Goal: Navigation & Orientation: Find specific page/section

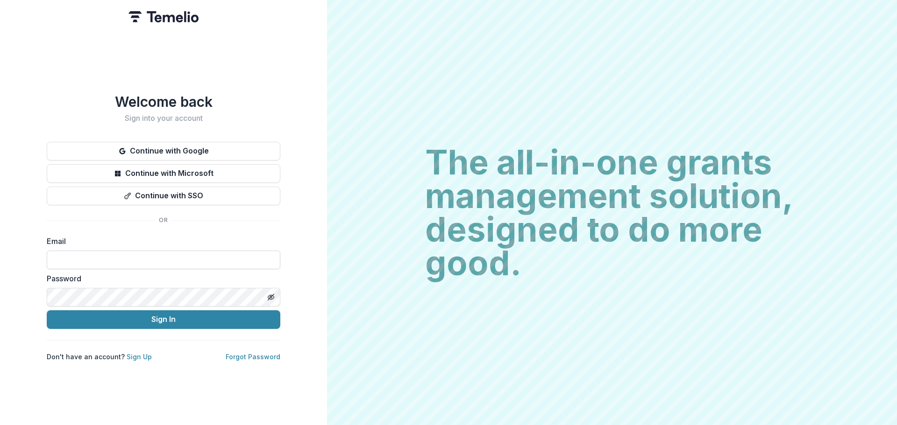
click at [116, 257] on input at bounding box center [163, 260] width 233 height 19
type input "**********"
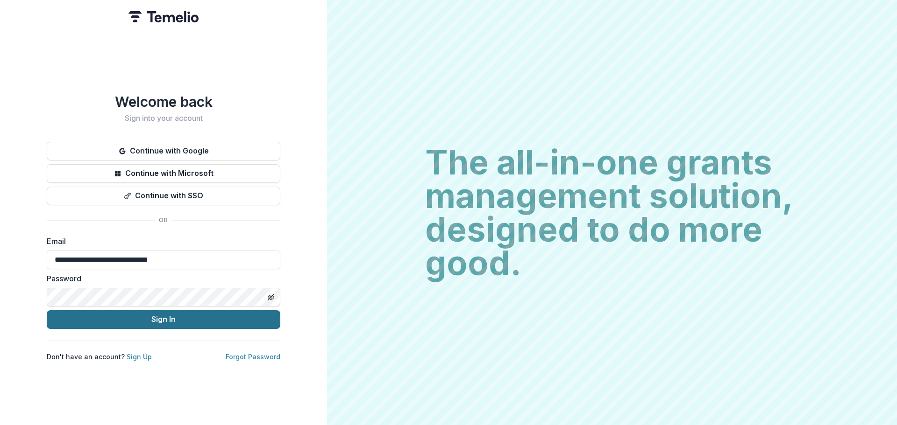
click at [148, 314] on button "Sign In" at bounding box center [163, 320] width 233 height 19
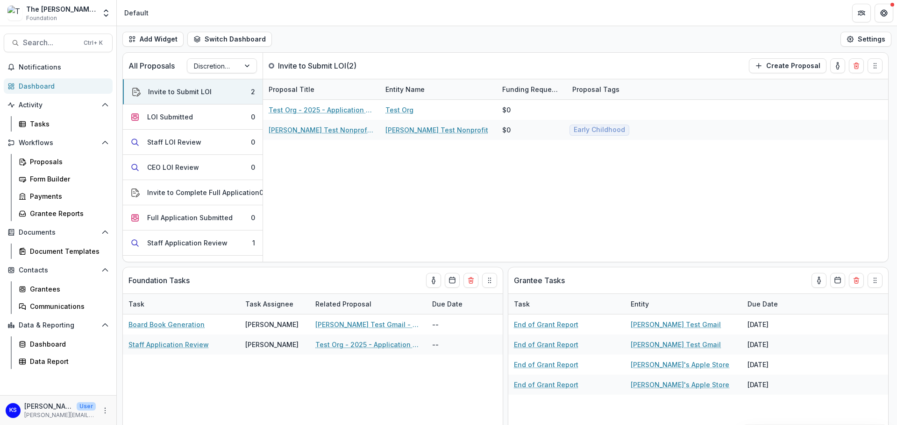
click at [50, 85] on div "Dashboard" at bounding box center [62, 86] width 86 height 10
click at [88, 250] on div "Document Templates" at bounding box center [67, 252] width 75 height 10
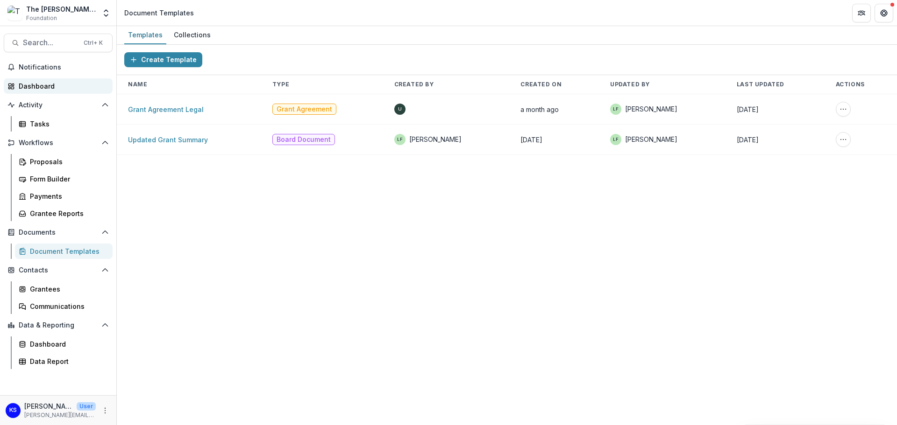
click at [52, 83] on div "Dashboard" at bounding box center [62, 86] width 86 height 10
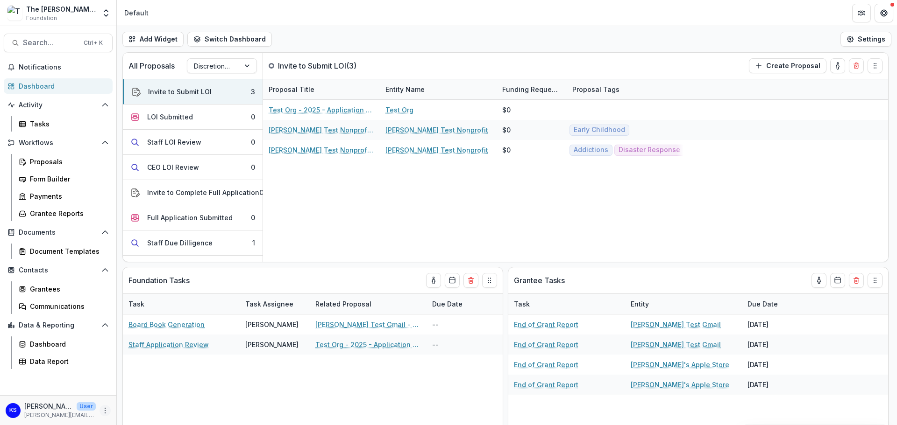
click at [105, 410] on icon "More" at bounding box center [104, 410] width 7 height 7
click at [163, 389] on link "User Settings" at bounding box center [167, 390] width 100 height 15
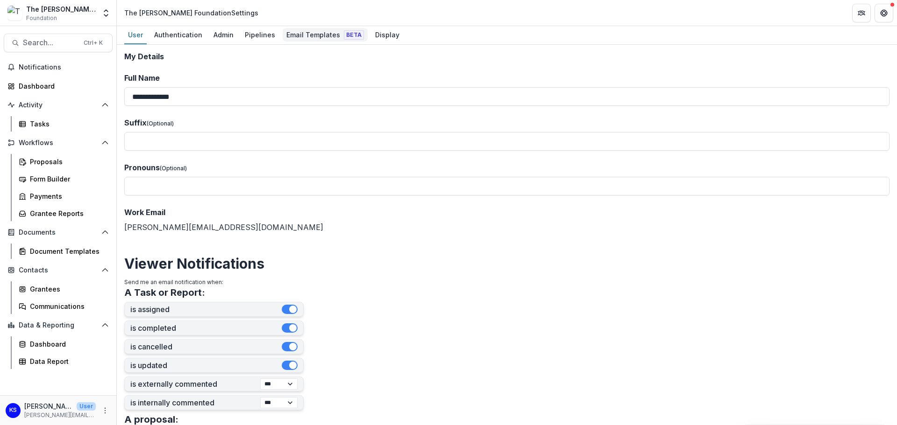
click at [303, 36] on div "Email Templates Beta" at bounding box center [325, 35] width 85 height 14
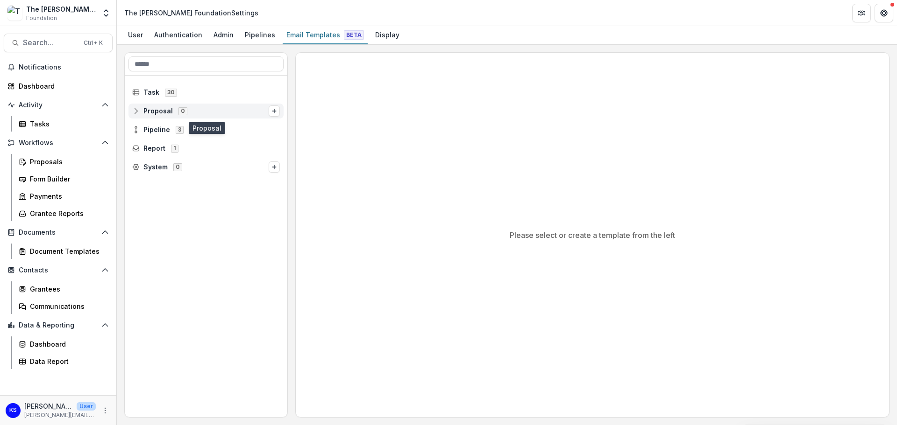
click at [155, 113] on span "Proposal" at bounding box center [157, 111] width 29 height 8
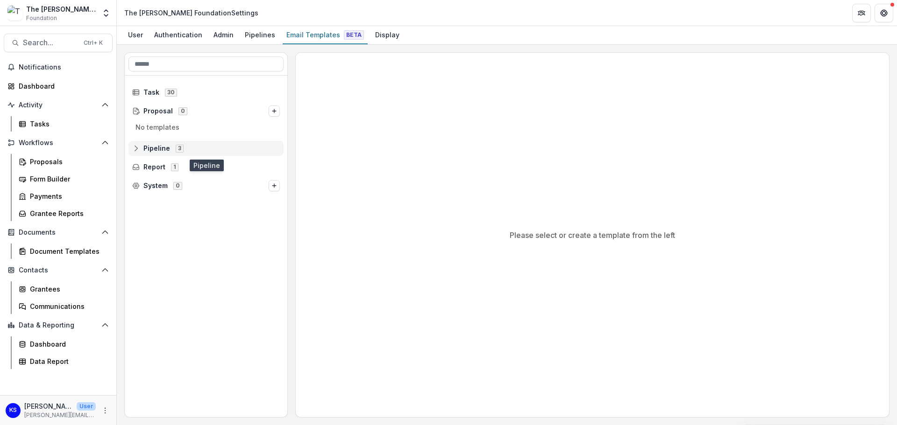
click at [143, 147] on span "Pipeline" at bounding box center [156, 149] width 27 height 8
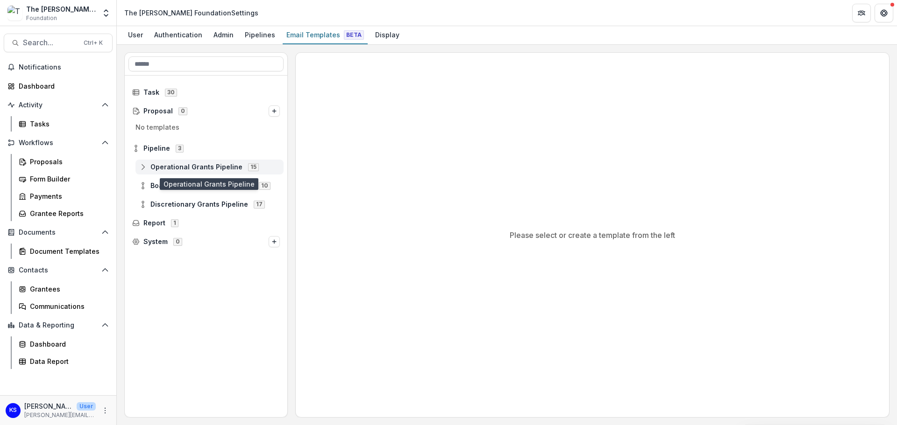
click at [164, 166] on span "Operational Grants Pipeline" at bounding box center [196, 167] width 92 height 8
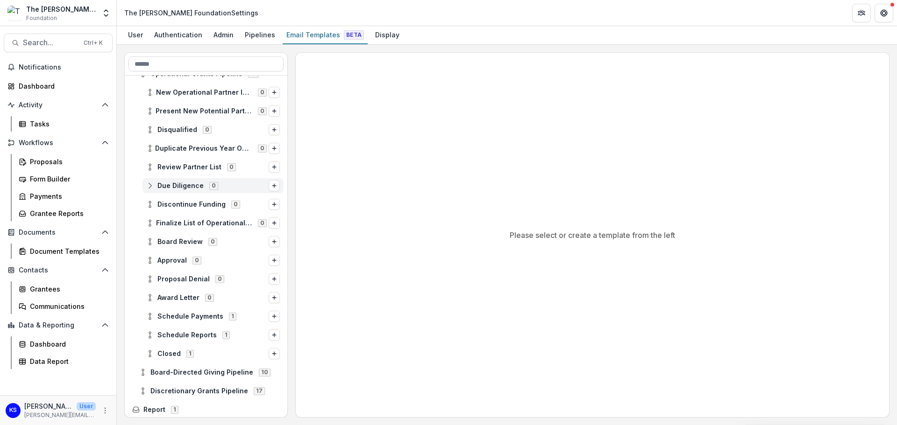
scroll to position [114, 0]
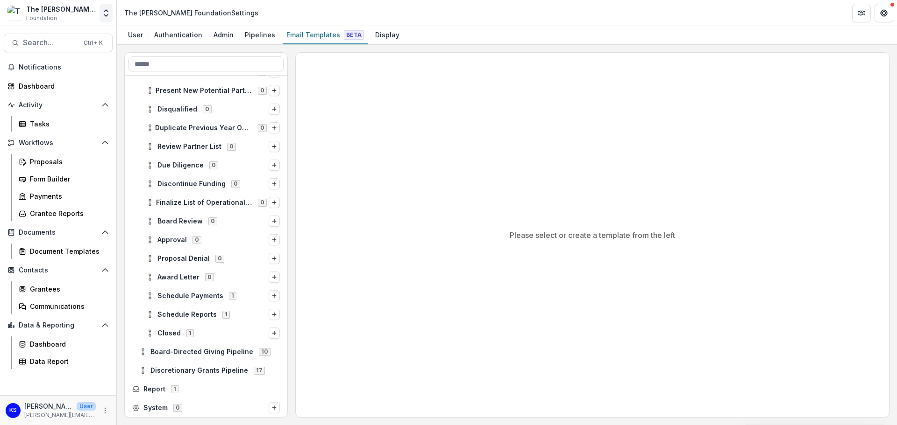
click at [104, 15] on polyline "Open entity switcher" at bounding box center [106, 15] width 4 height 2
